Goal: Information Seeking & Learning: Learn about a topic

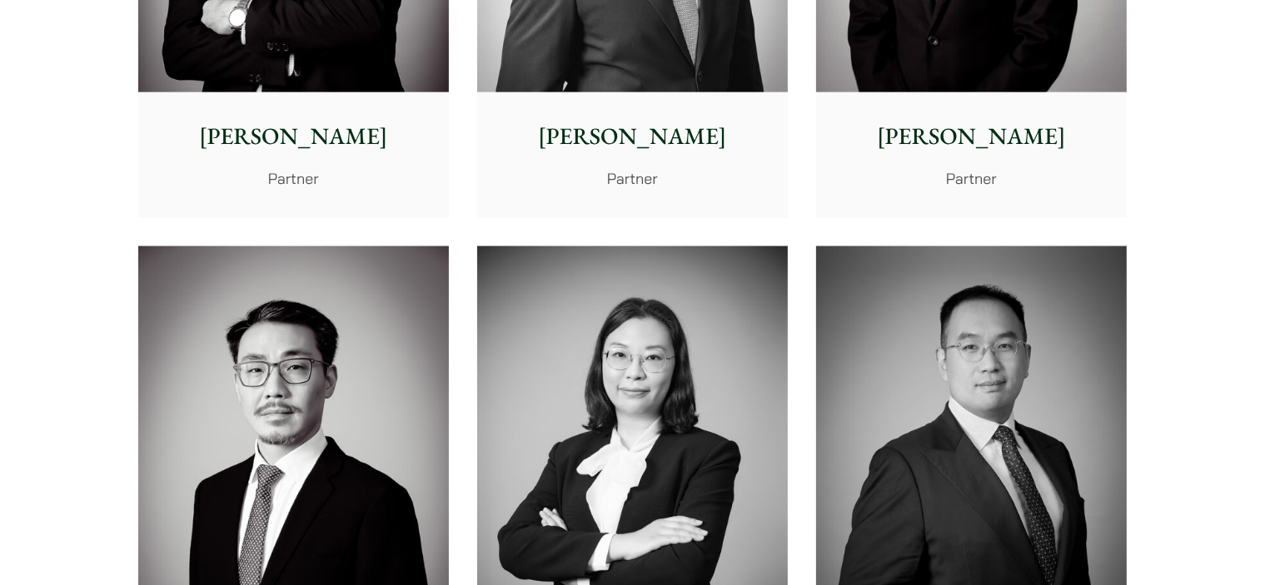
scroll to position [2747, 0]
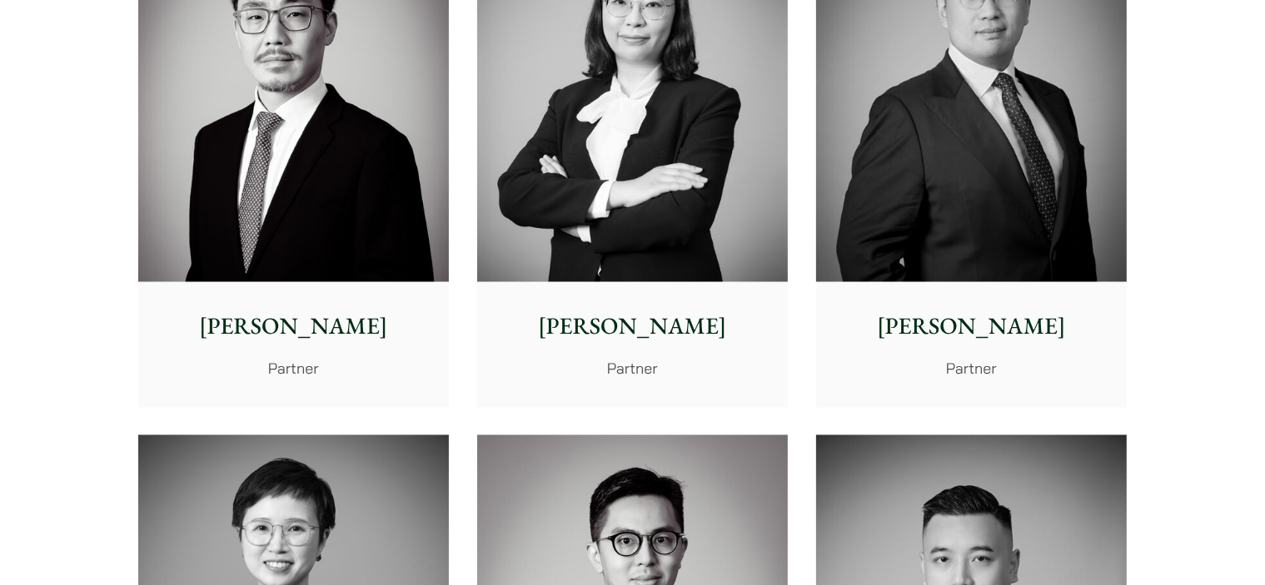
click at [571, 209] on img at bounding box center [632, 87] width 311 height 389
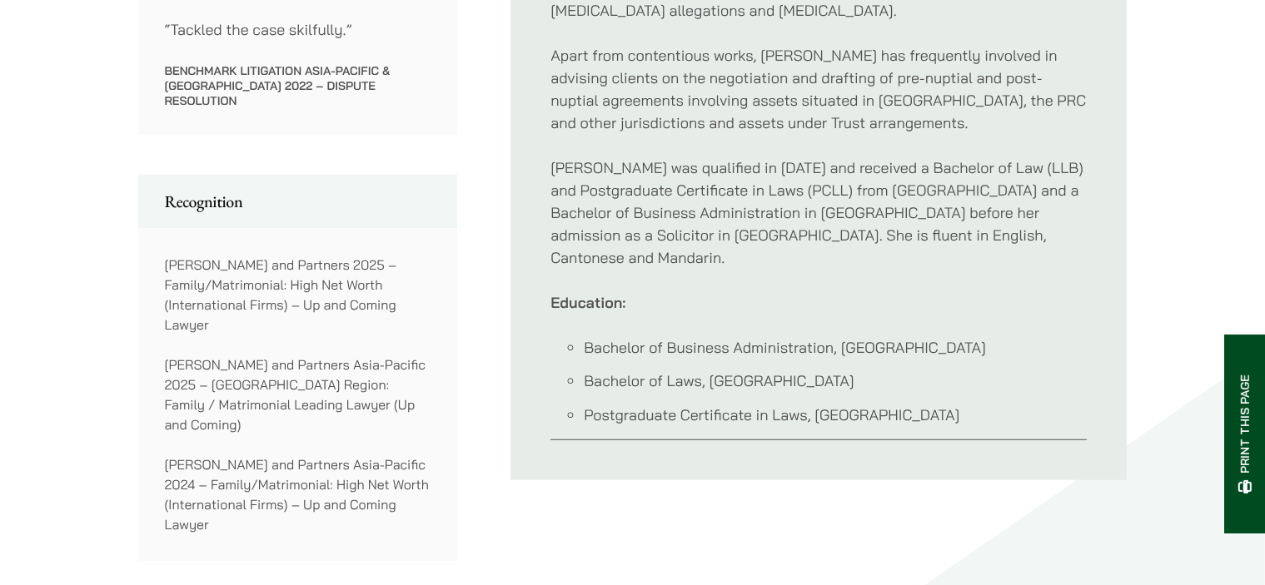
scroll to position [1082, 0]
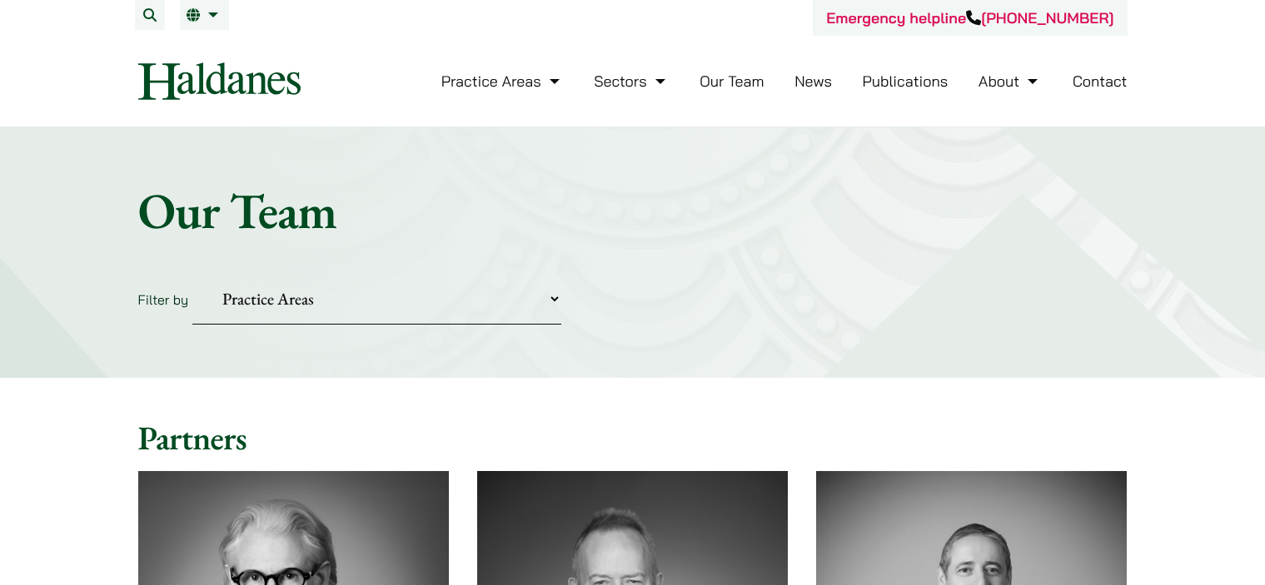
scroll to position [2747, 0]
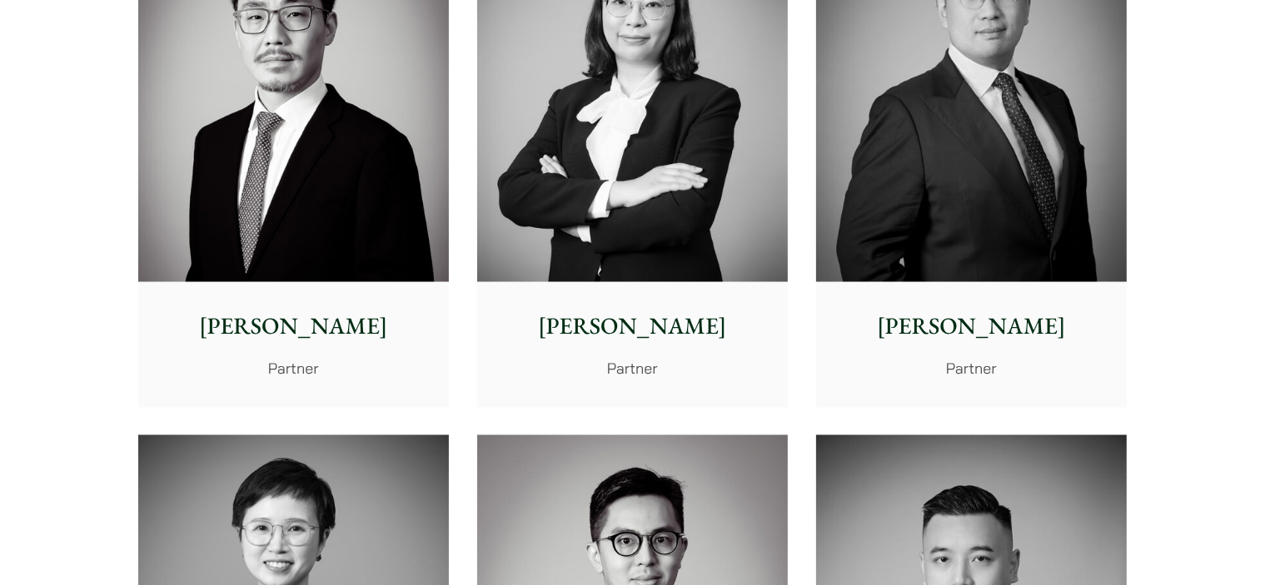
click at [311, 156] on img at bounding box center [293, 87] width 311 height 389
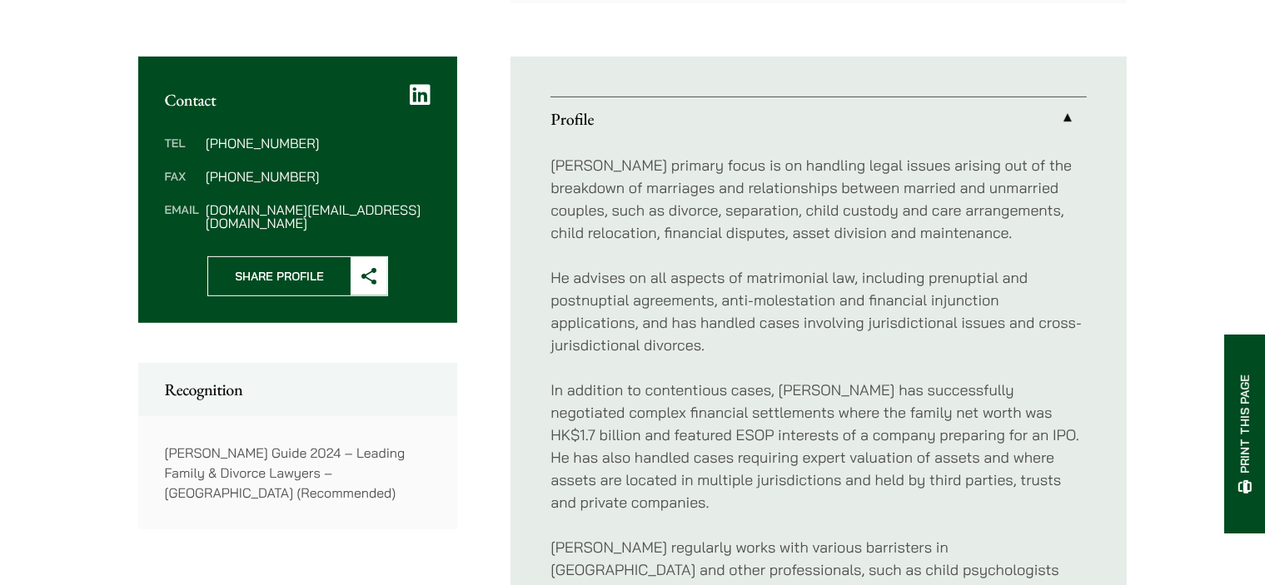
scroll to position [1082, 0]
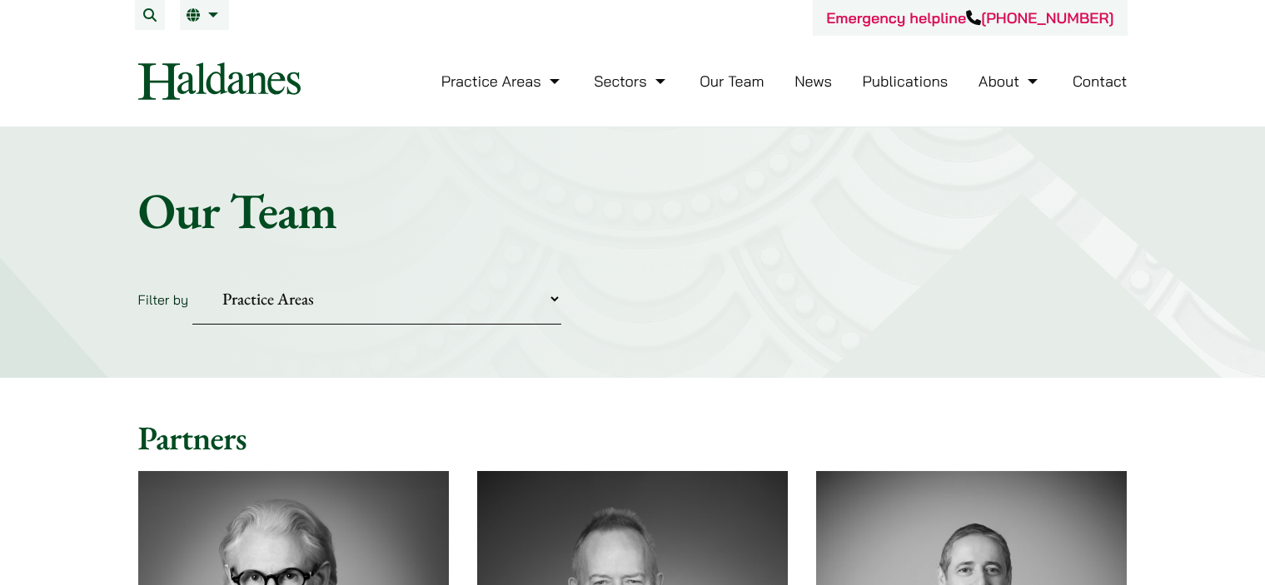
scroll to position [2747, 0]
